Goal: Information Seeking & Learning: Learn about a topic

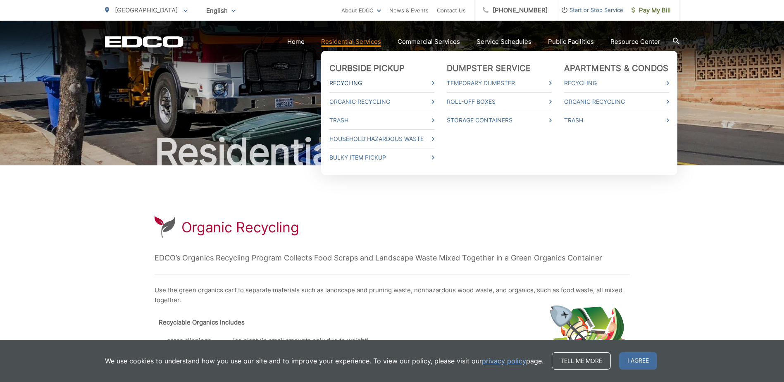
click at [434, 80] on span at bounding box center [433, 83] width 2 height 10
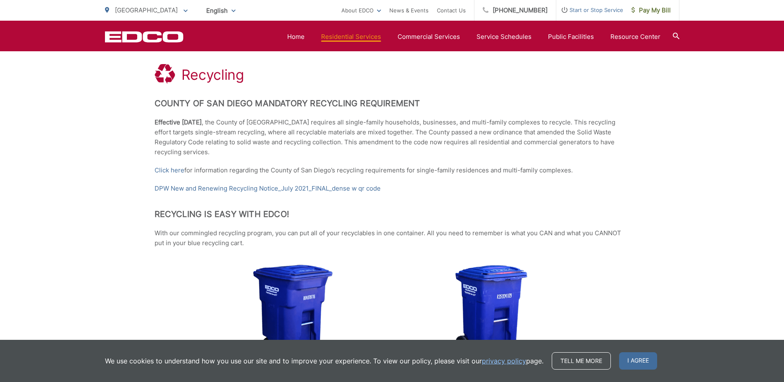
scroll to position [124, 0]
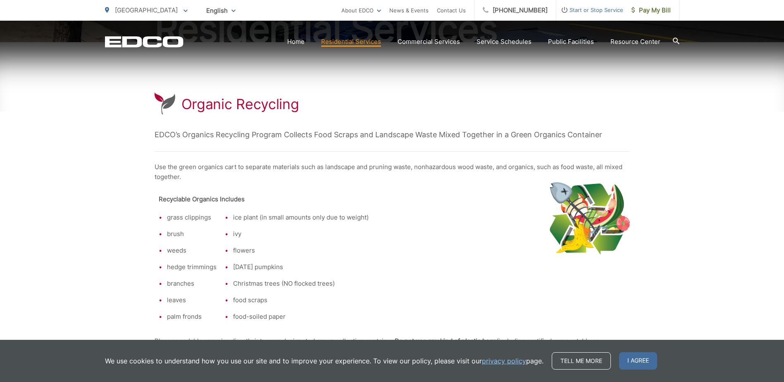
scroll to position [124, 0]
